Goal: Navigation & Orientation: Find specific page/section

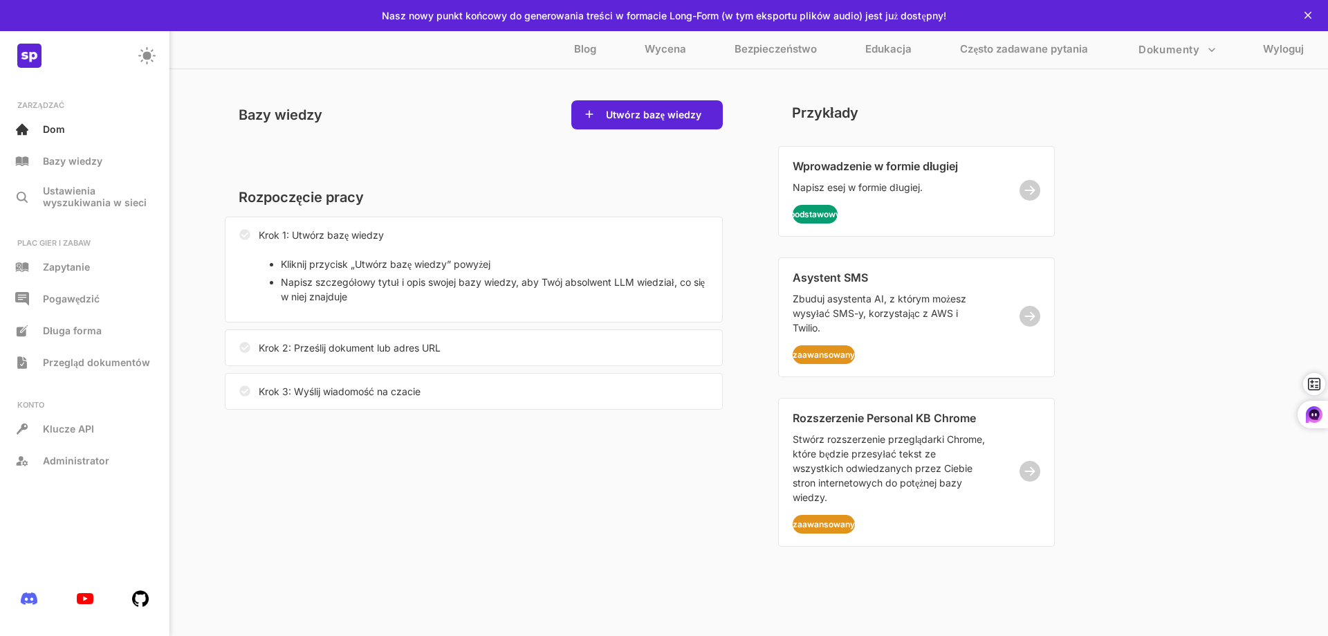
drag, startPoint x: 629, startPoint y: 119, endPoint x: 452, endPoint y: 122, distance: 176.4
click at [452, 122] on div "Bazy wiedzy Utwórz bazę wiedzy" at bounding box center [474, 114] width 498 height 29
click at [21, 626] on div at bounding box center [85, 605] width 156 height 59
click at [21, 624] on div at bounding box center [85, 605] width 156 height 59
click at [109, 536] on div "ZARZĄDZAĆ Dom Bazy wiedzy Ustawienia wyszukiwania w sieci PLAC GIER I ZABAW Zap…" at bounding box center [85, 318] width 170 height 636
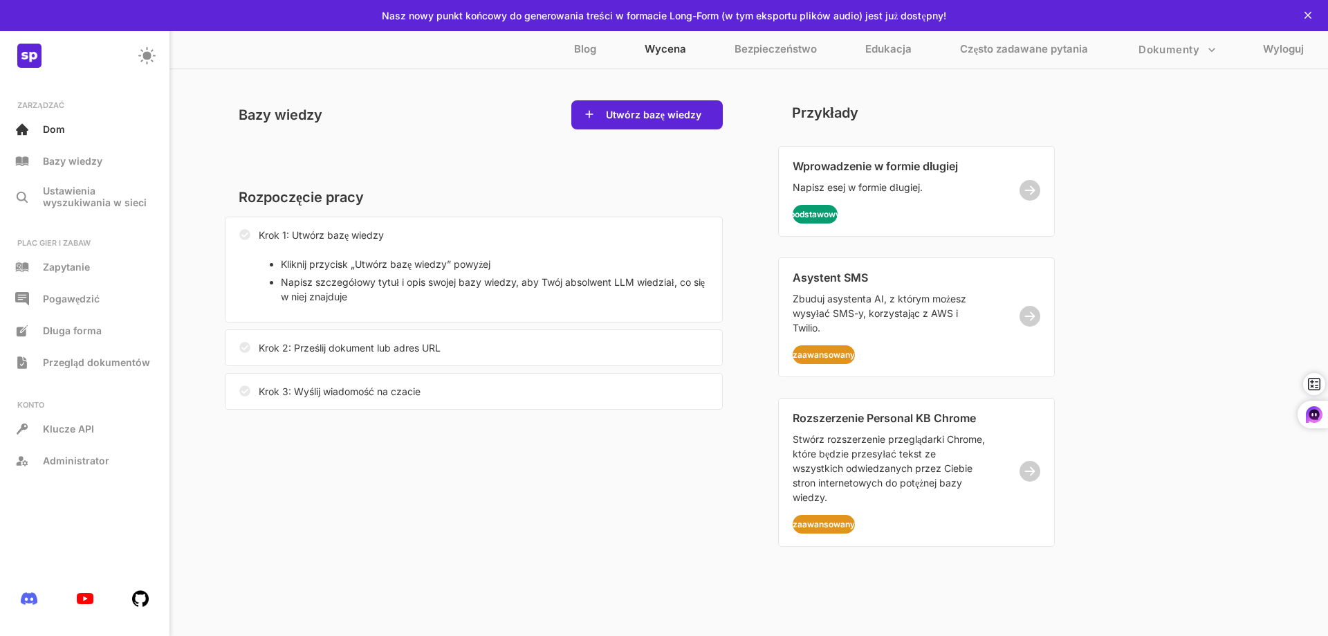
click at [675, 51] on font "Wycena" at bounding box center [666, 48] width 42 height 13
